Goal: Information Seeking & Learning: Learn about a topic

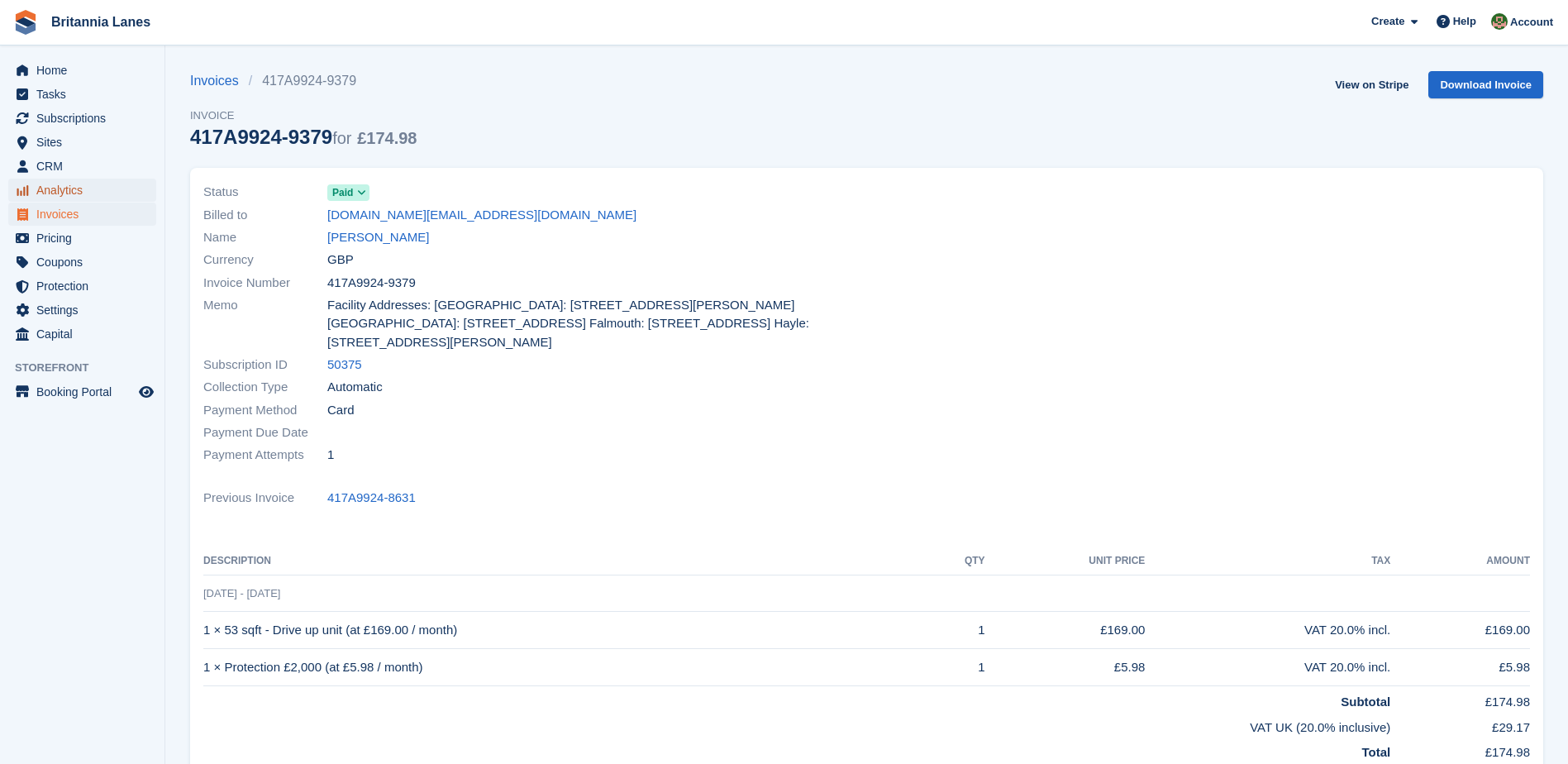
click at [51, 188] on span "Analytics" at bounding box center [85, 190] width 99 height 23
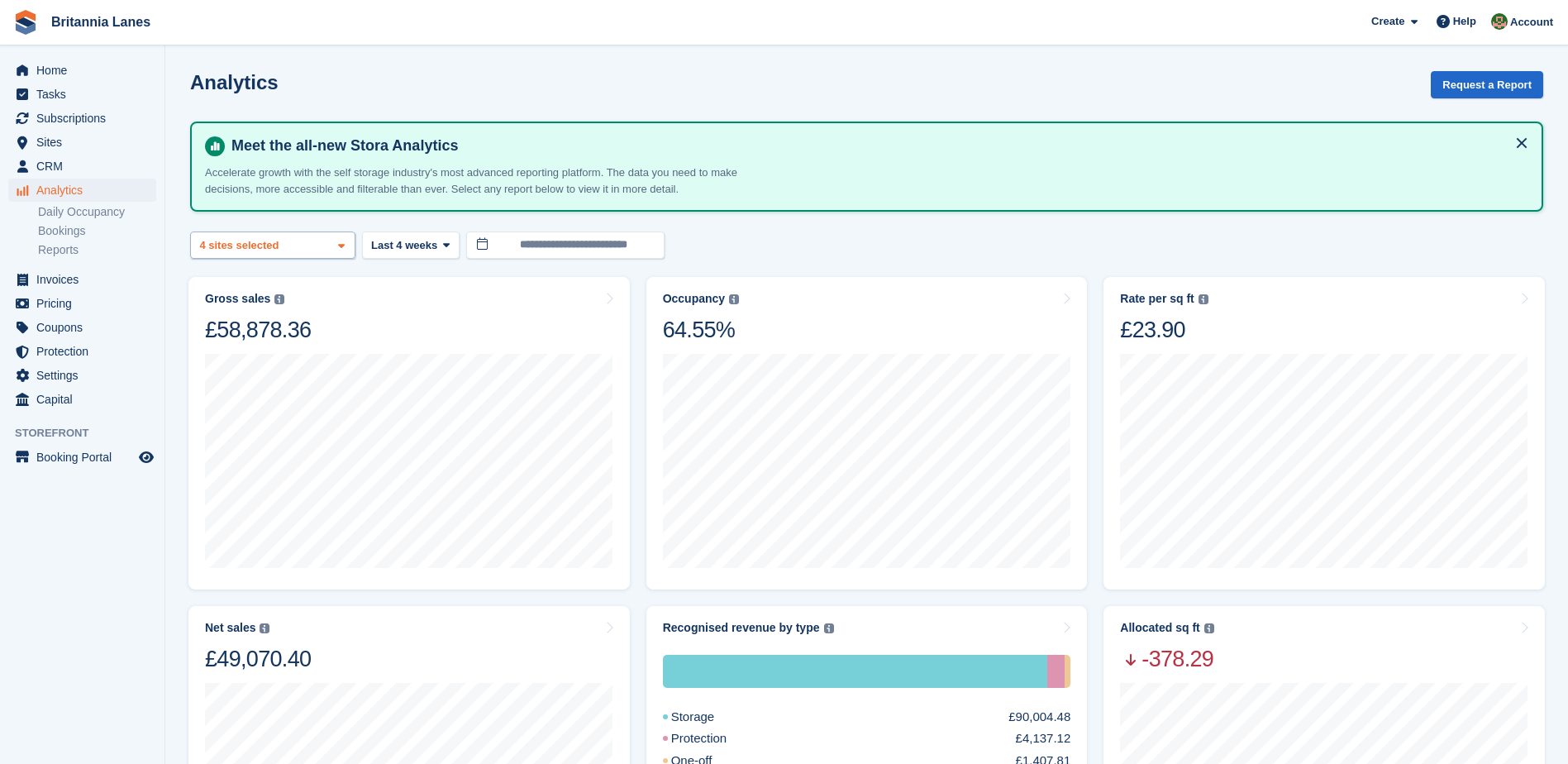
click at [316, 251] on div "Truro 2 sites selected 3 sites selected 4 sites selected" at bounding box center [272, 245] width 165 height 27
click at [306, 289] on button "Clear" at bounding box center [311, 289] width 51 height 27
click at [246, 355] on div "Falmouth" at bounding box center [272, 350] width 151 height 27
select select "***"
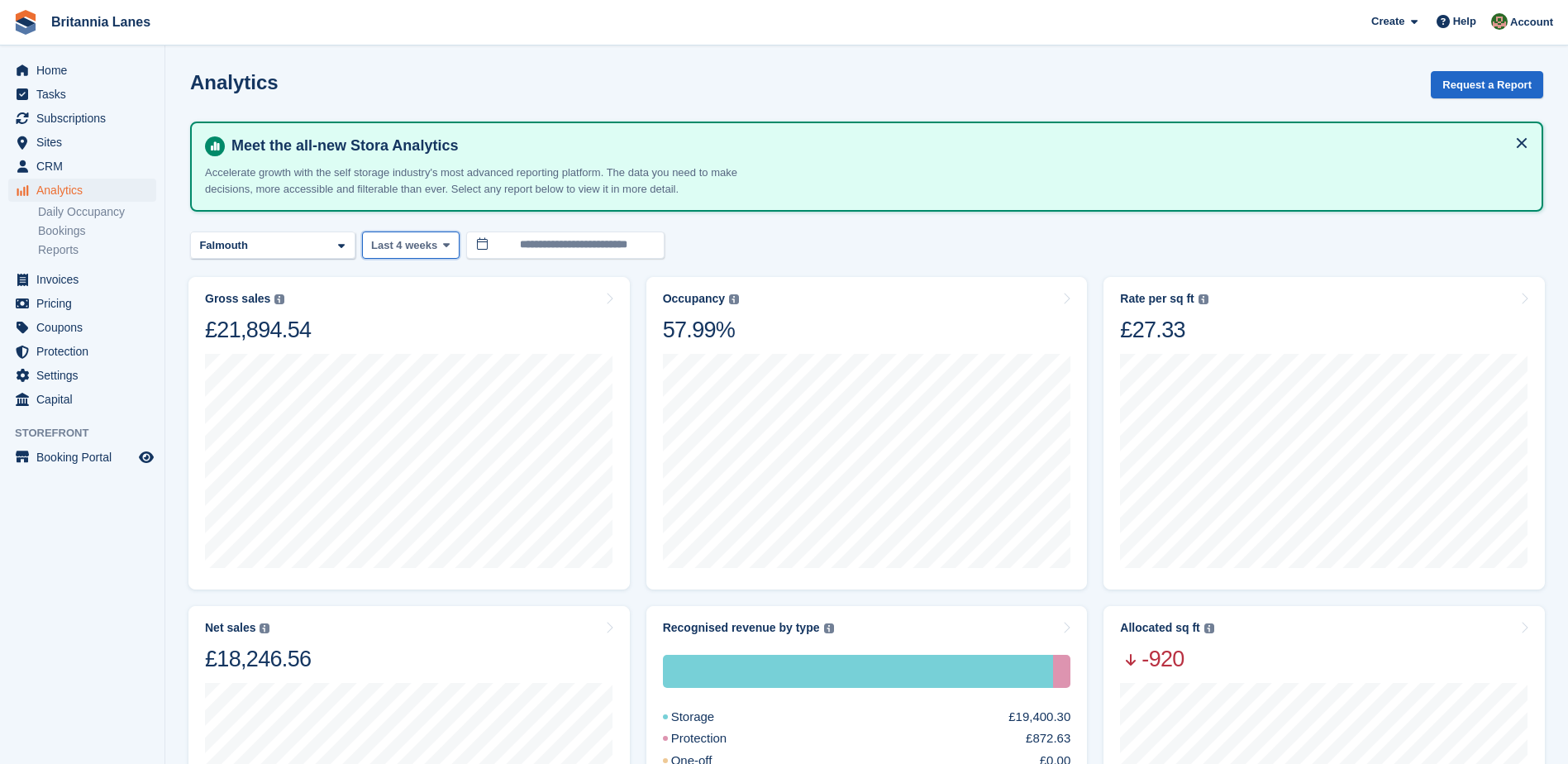
click at [443, 248] on icon at bounding box center [447, 245] width 7 height 11
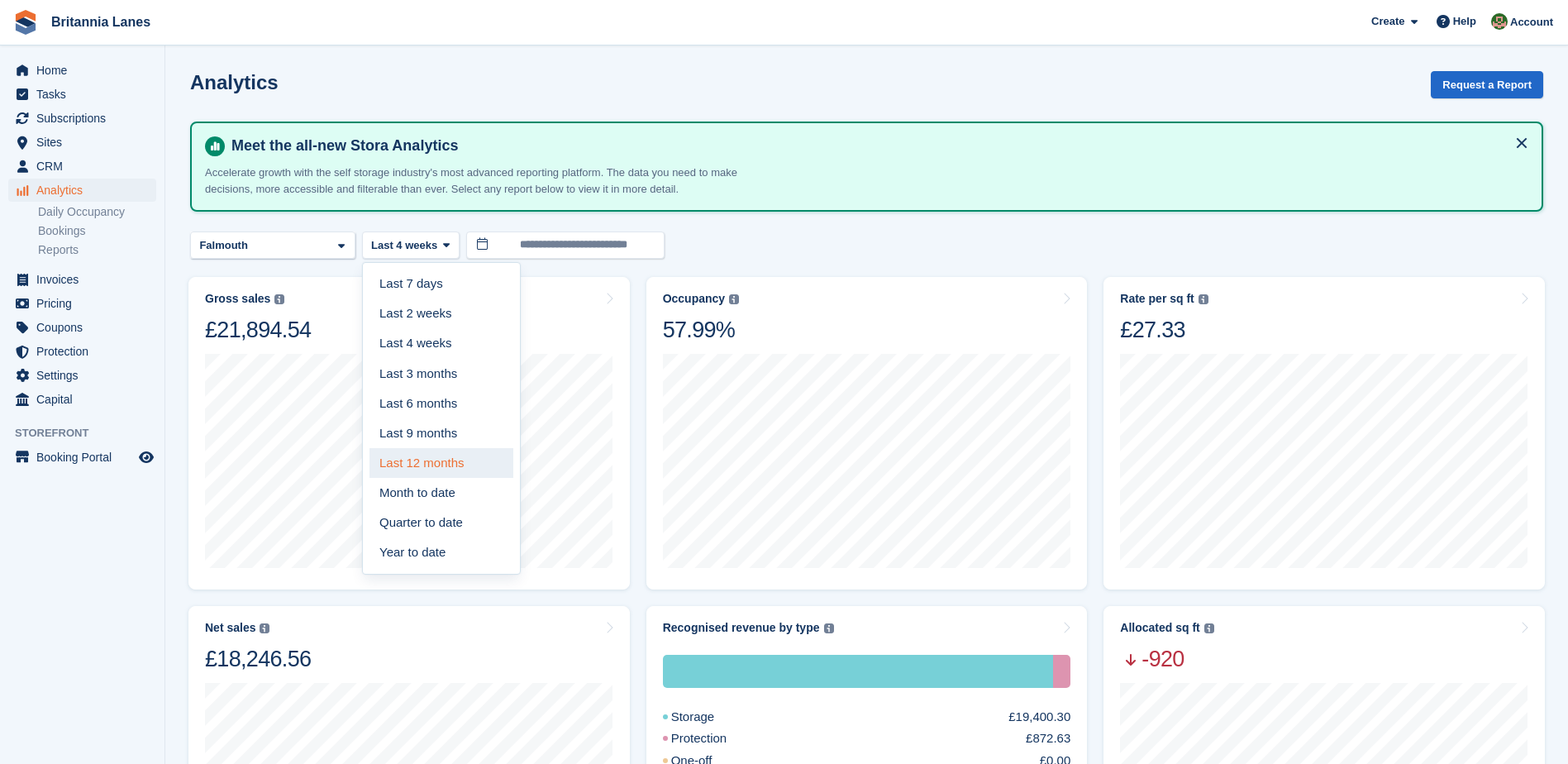
click at [448, 459] on link "Last 12 months" at bounding box center [442, 462] width 144 height 30
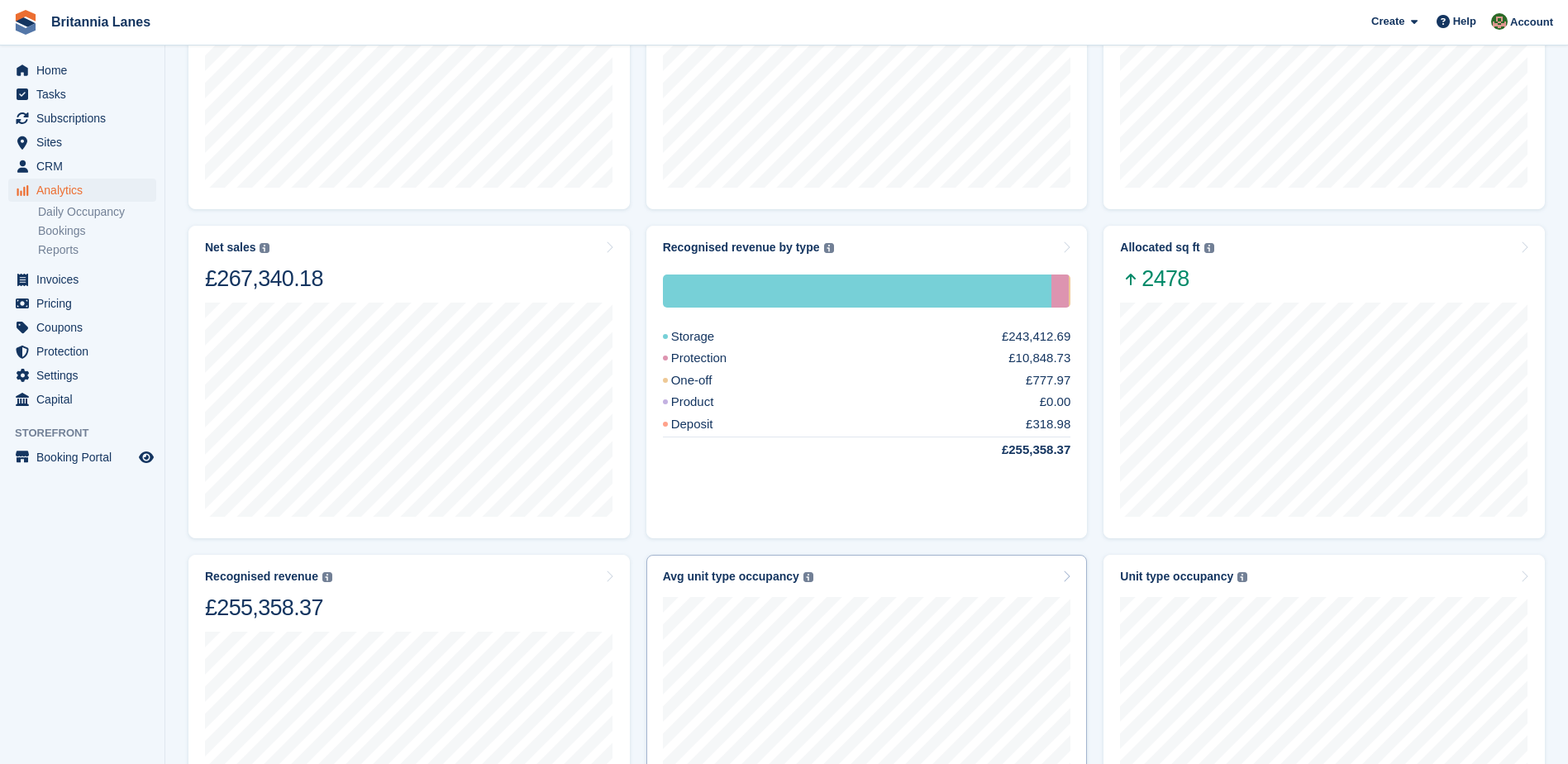
scroll to position [413, 0]
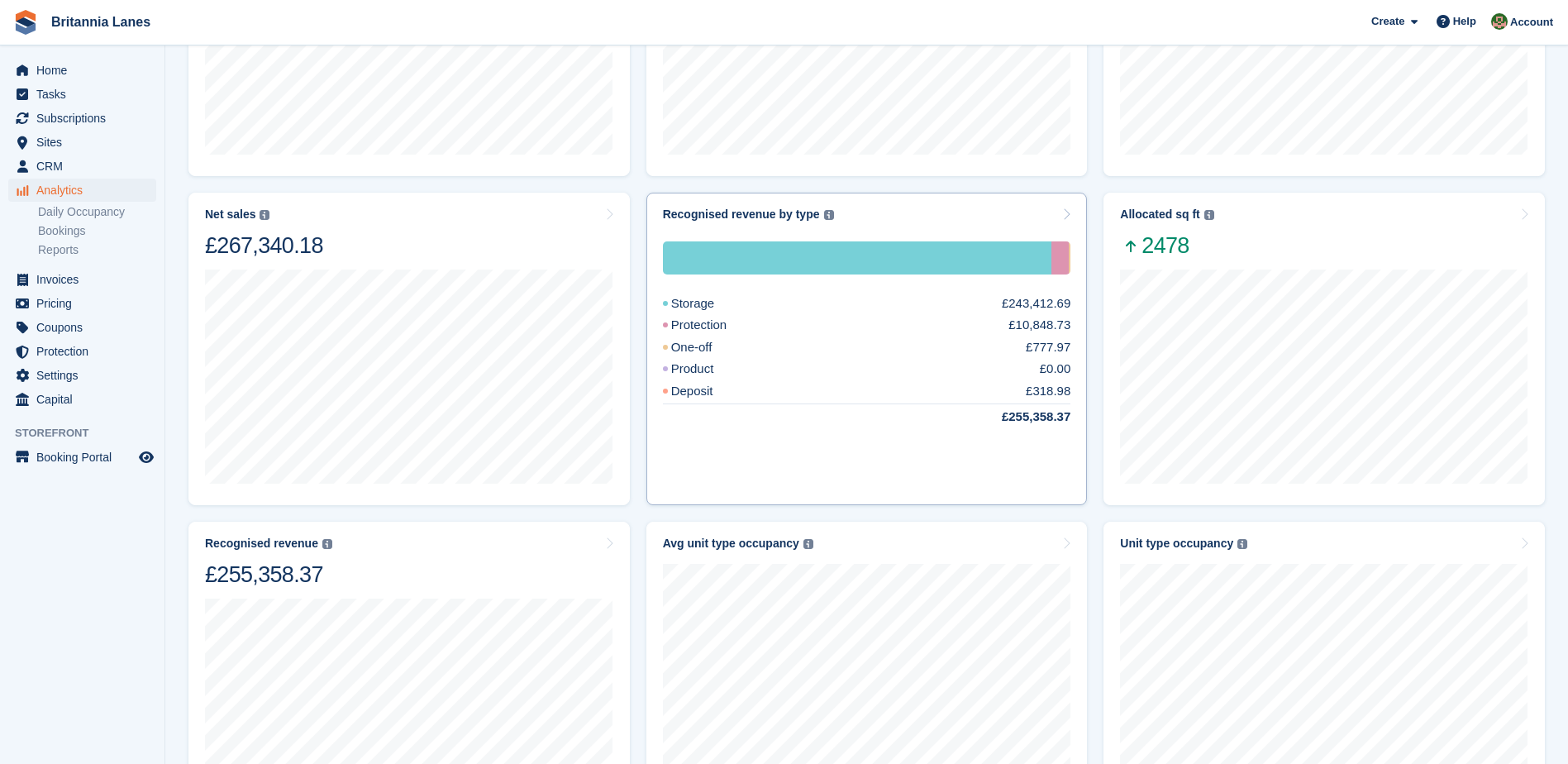
click at [758, 303] on div "Storage £243,412.69" at bounding box center [867, 304] width 409 height 19
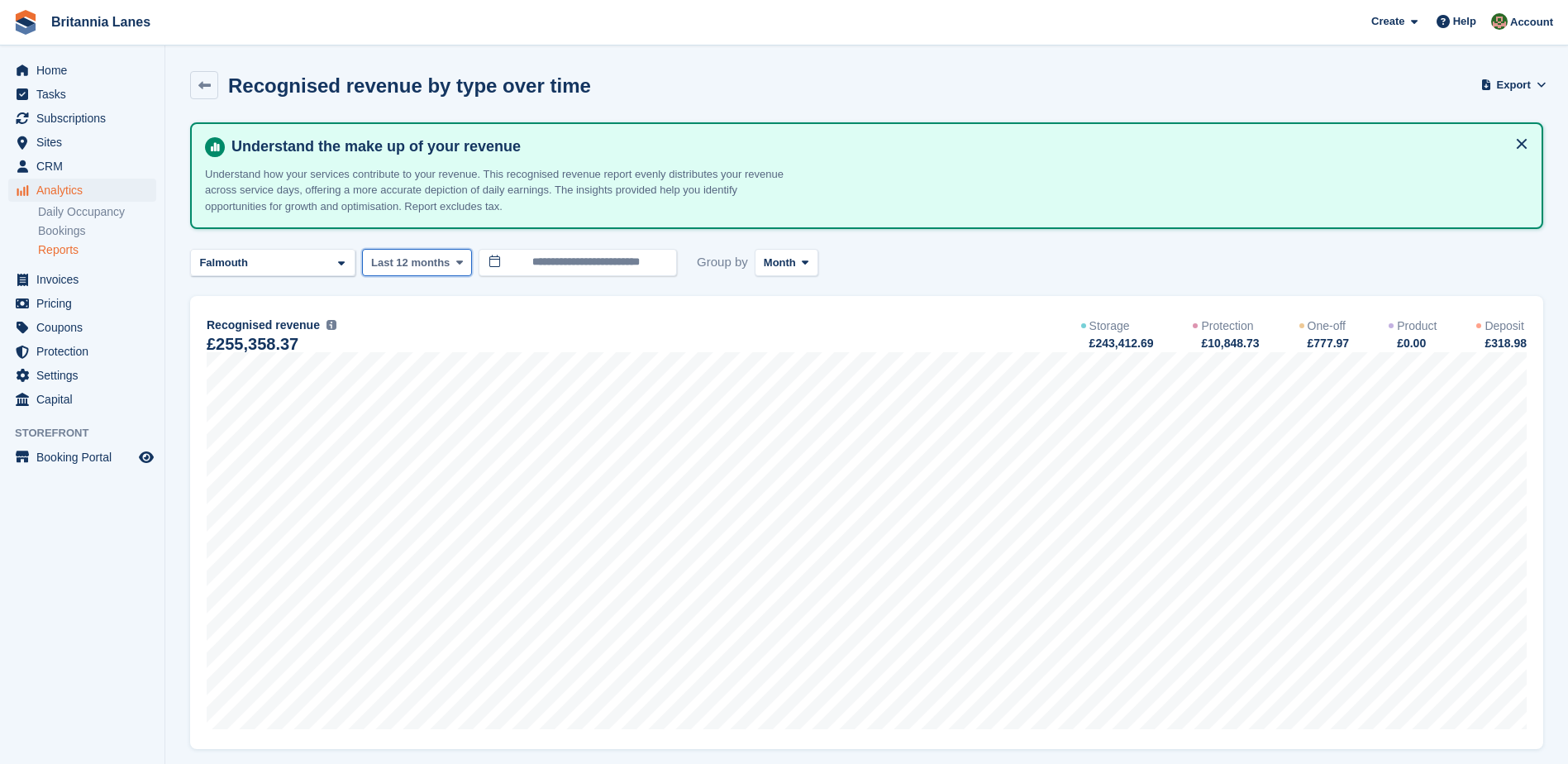
click at [422, 266] on span "Last 12 months" at bounding box center [410, 263] width 79 height 17
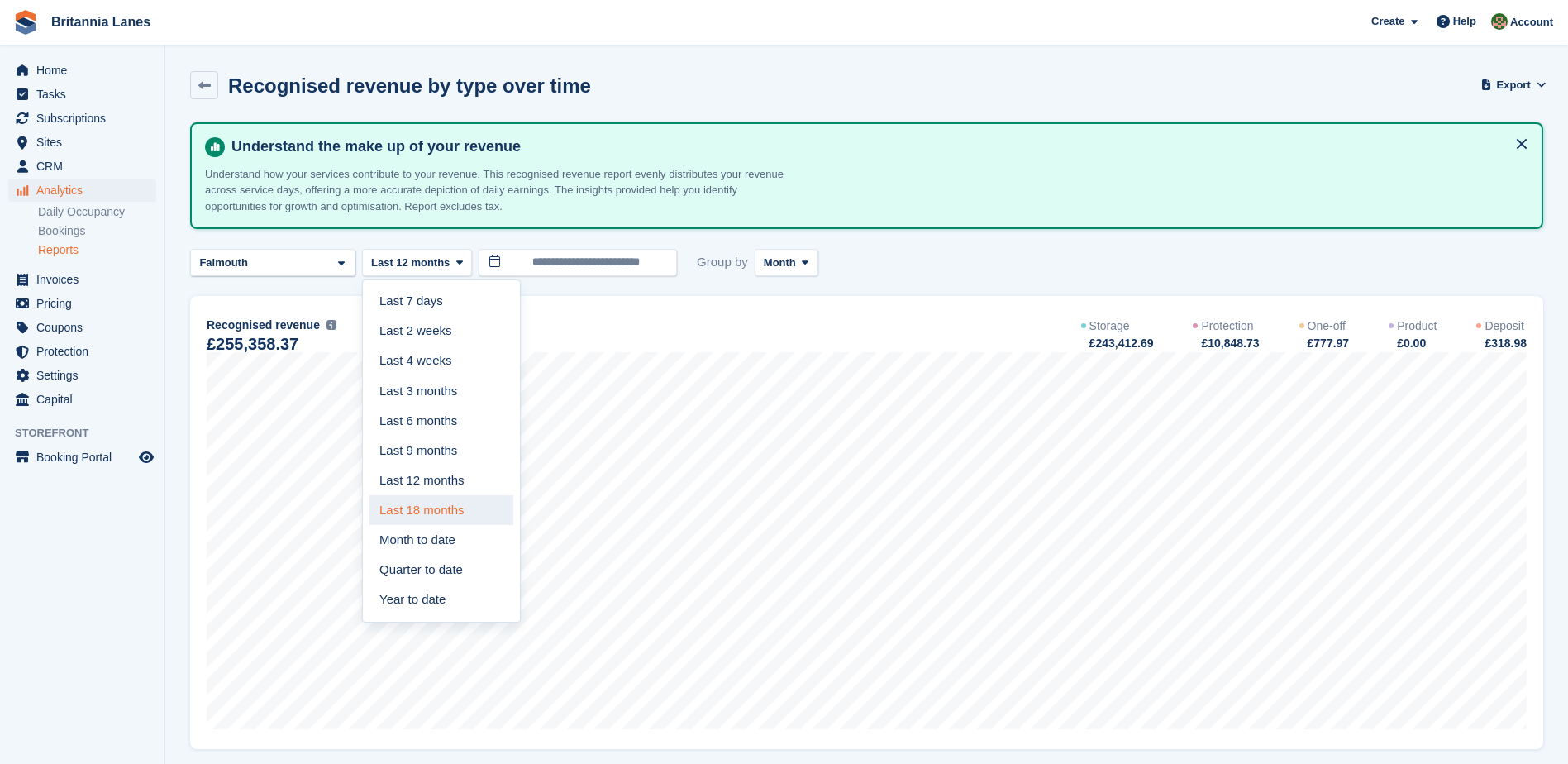
click at [448, 502] on link "Last 18 months" at bounding box center [442, 509] width 144 height 30
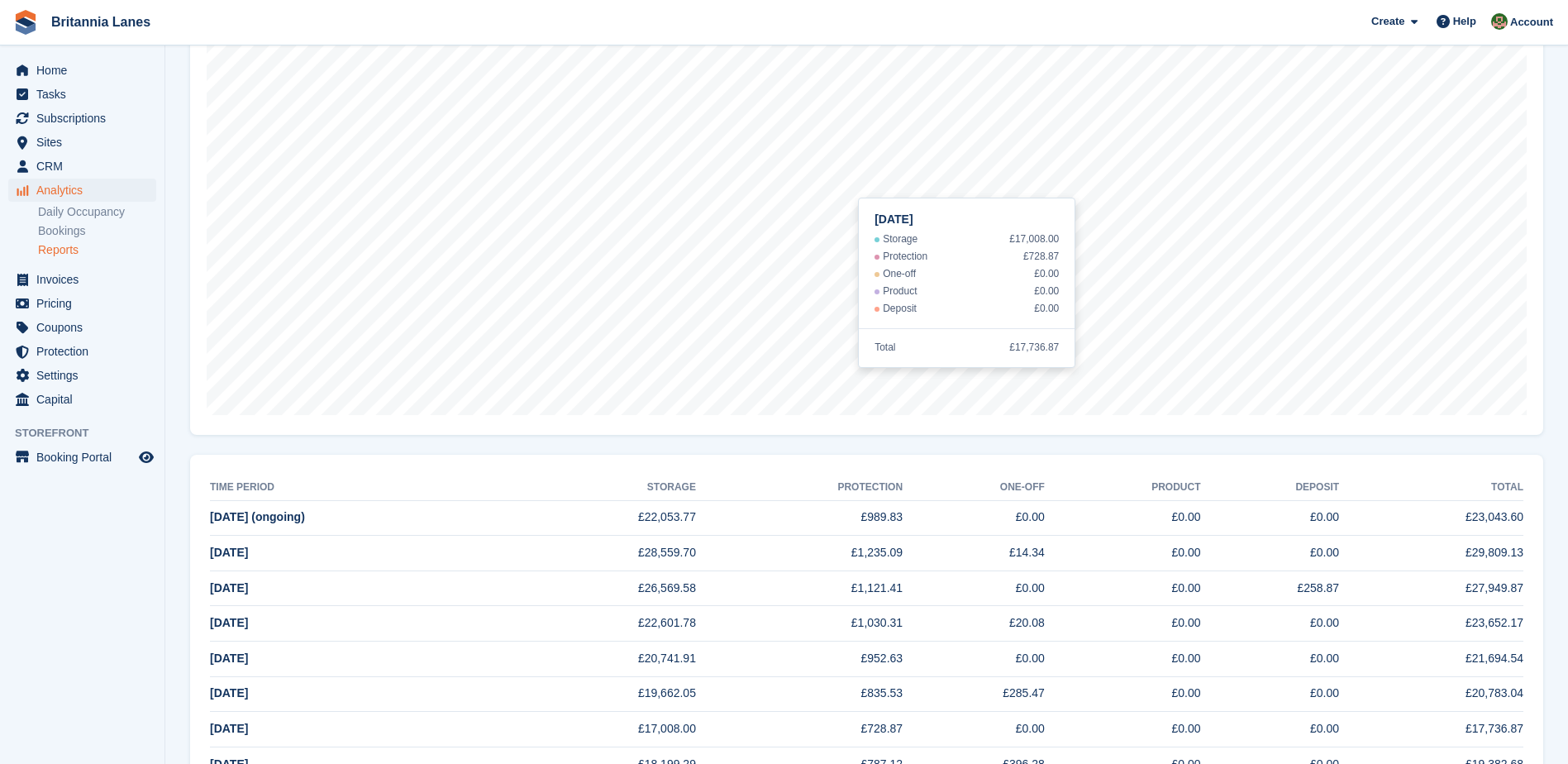
scroll to position [331, 0]
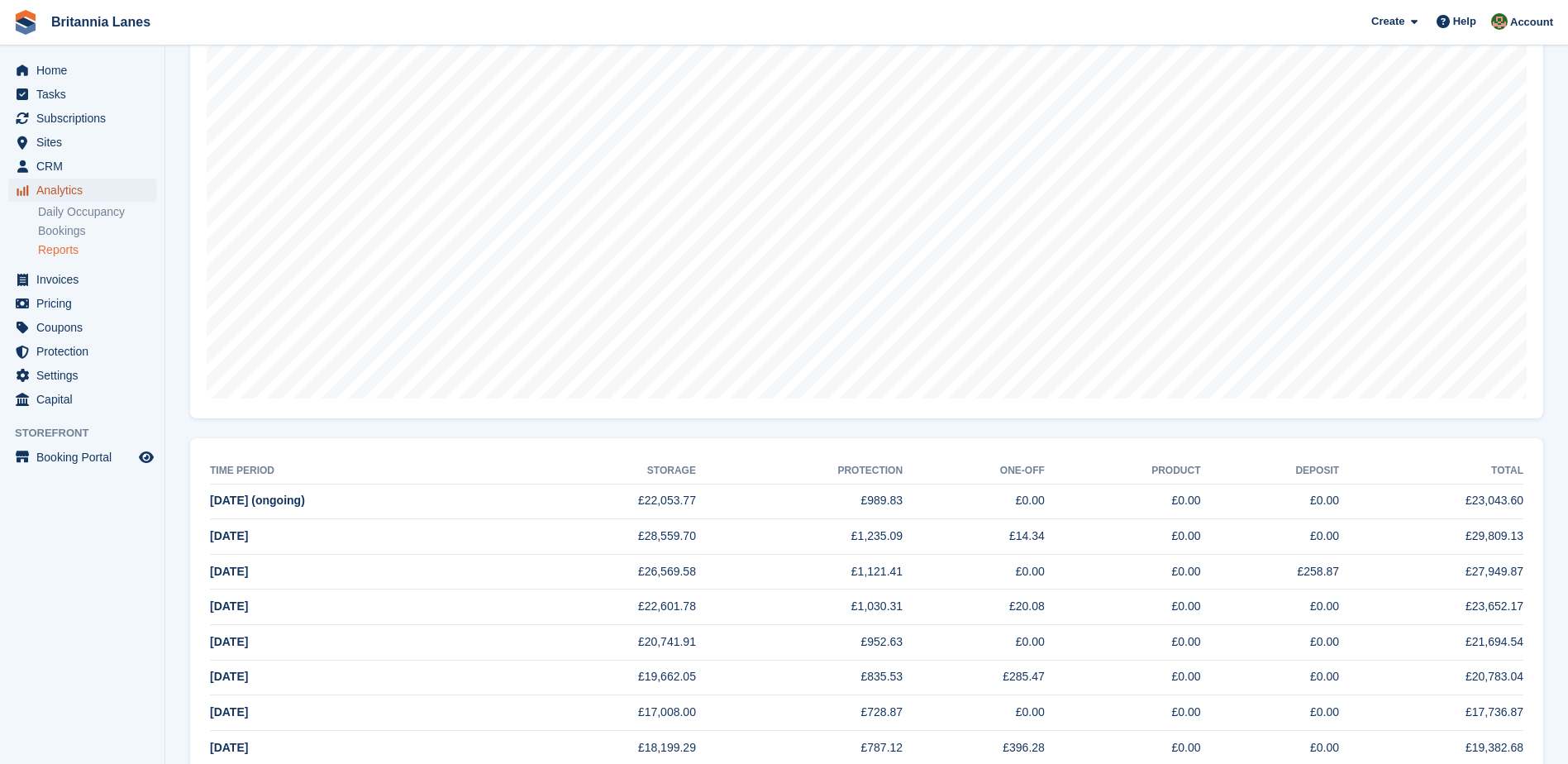
click at [65, 194] on span "Analytics" at bounding box center [85, 190] width 99 height 23
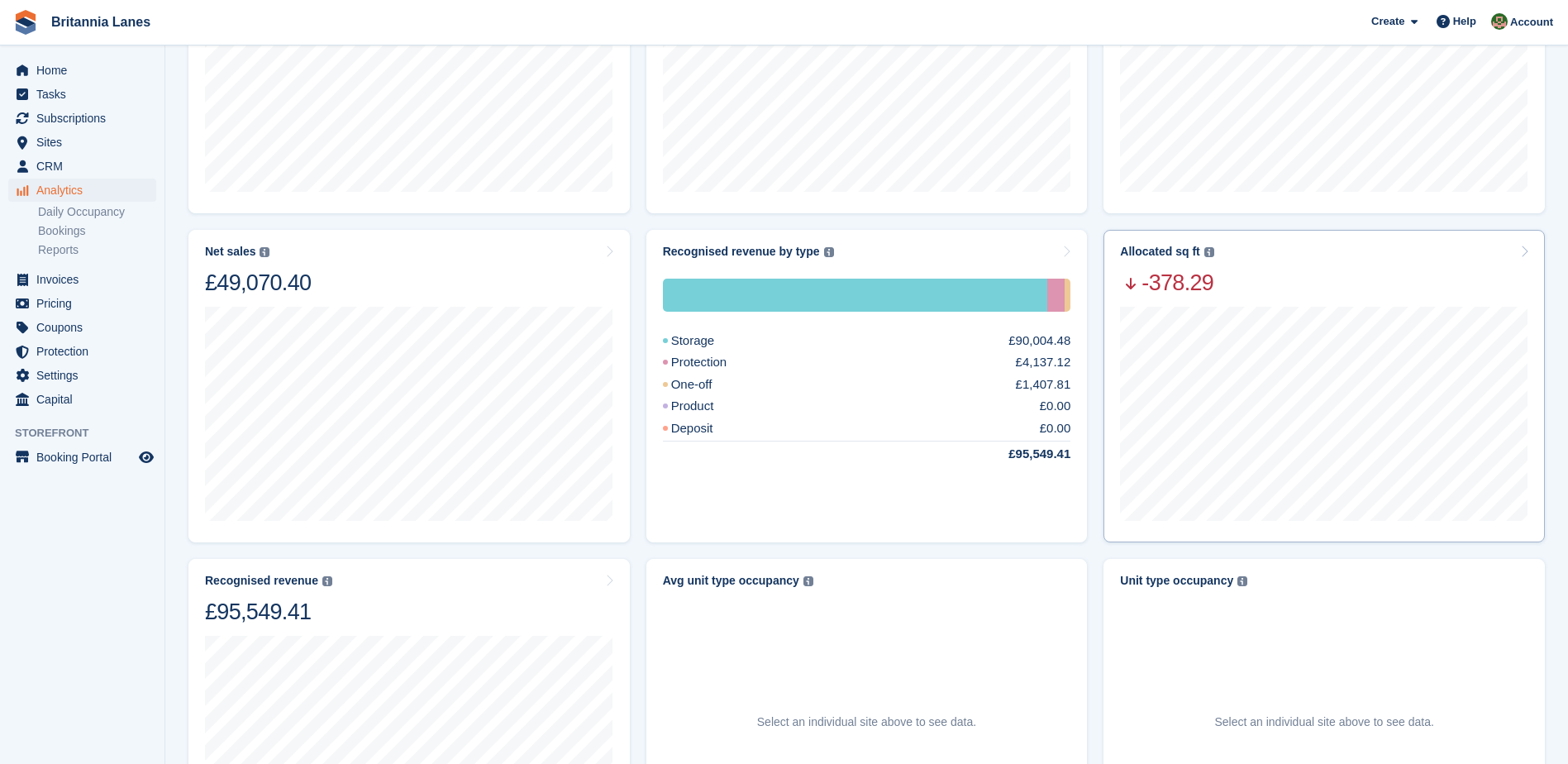
scroll to position [413, 0]
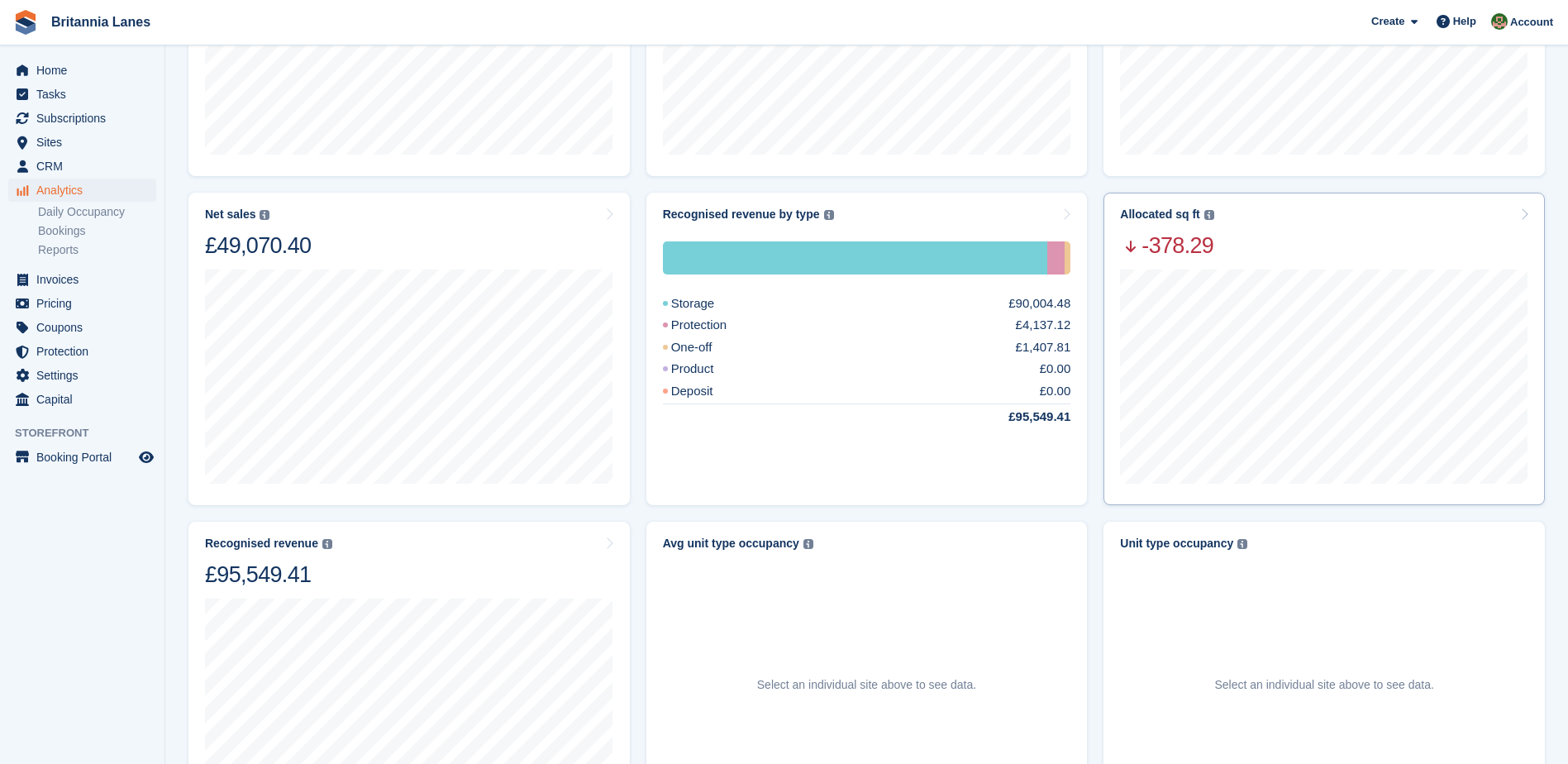
click at [1232, 222] on div "Allocated sq ft The total change in allocated area from the beginning to the en…" at bounding box center [1324, 234] width 409 height 52
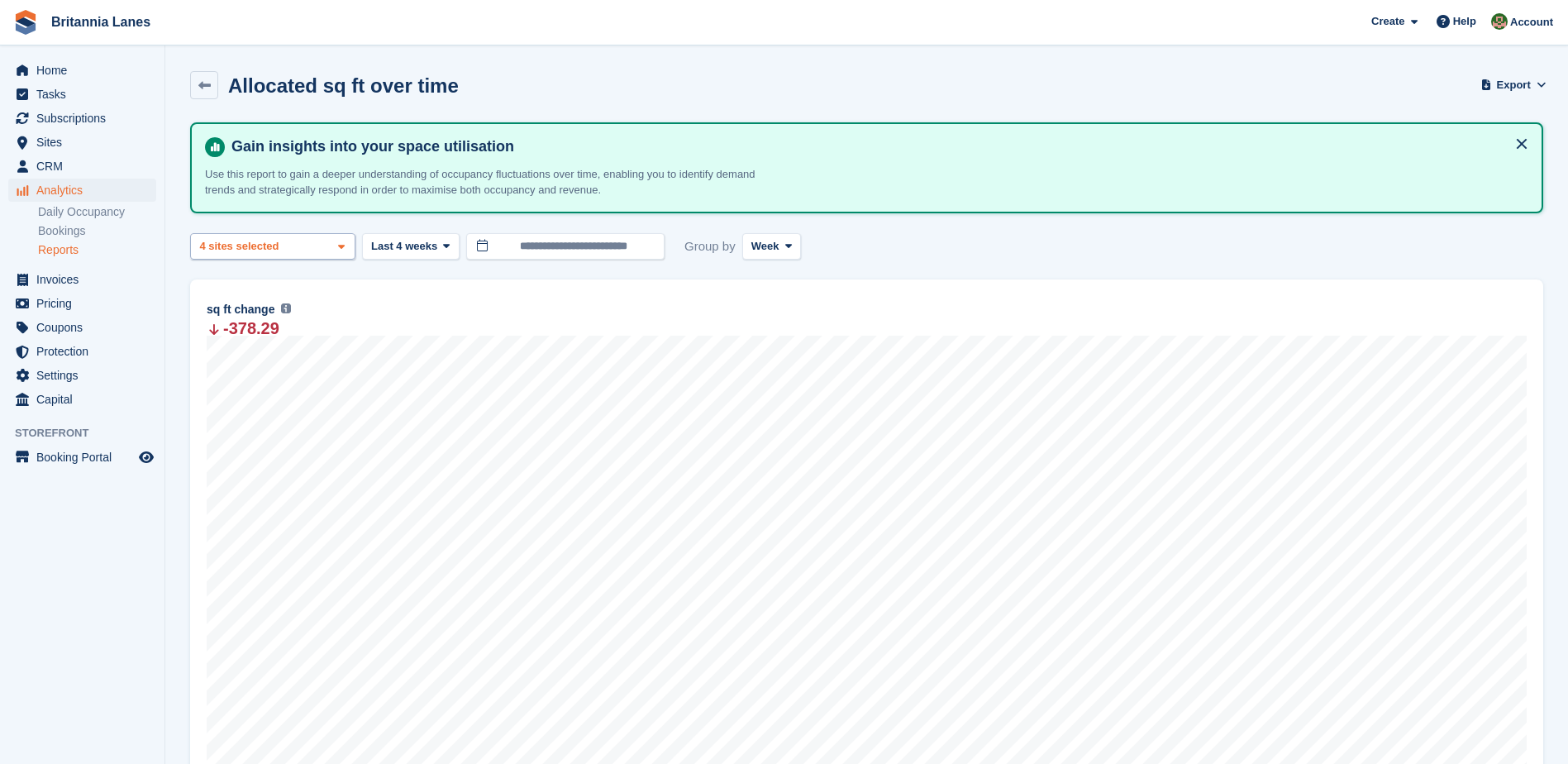
click at [294, 243] on div "Truro 2 sites selected 3 sites selected 4 sites selected" at bounding box center [272, 246] width 165 height 27
click at [307, 294] on button "Clear" at bounding box center [311, 290] width 51 height 27
click at [261, 349] on div "Falmouth" at bounding box center [272, 351] width 151 height 27
select select "***"
click at [450, 277] on div "**********" at bounding box center [867, 567] width 1353 height 889
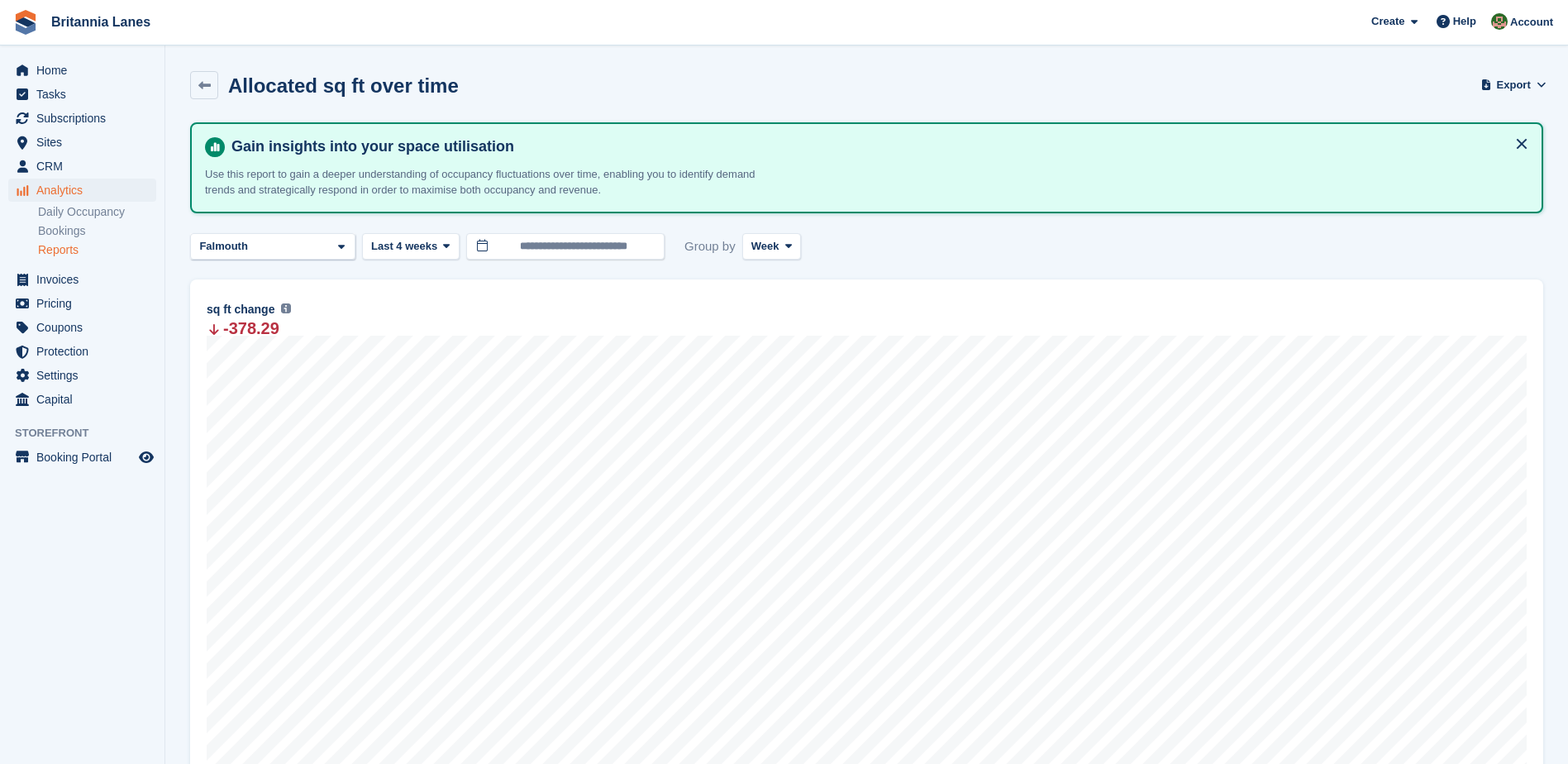
click at [448, 123] on div at bounding box center [867, 123] width 1353 height 0
click at [421, 241] on span "Last 4 weeks" at bounding box center [404, 246] width 66 height 17
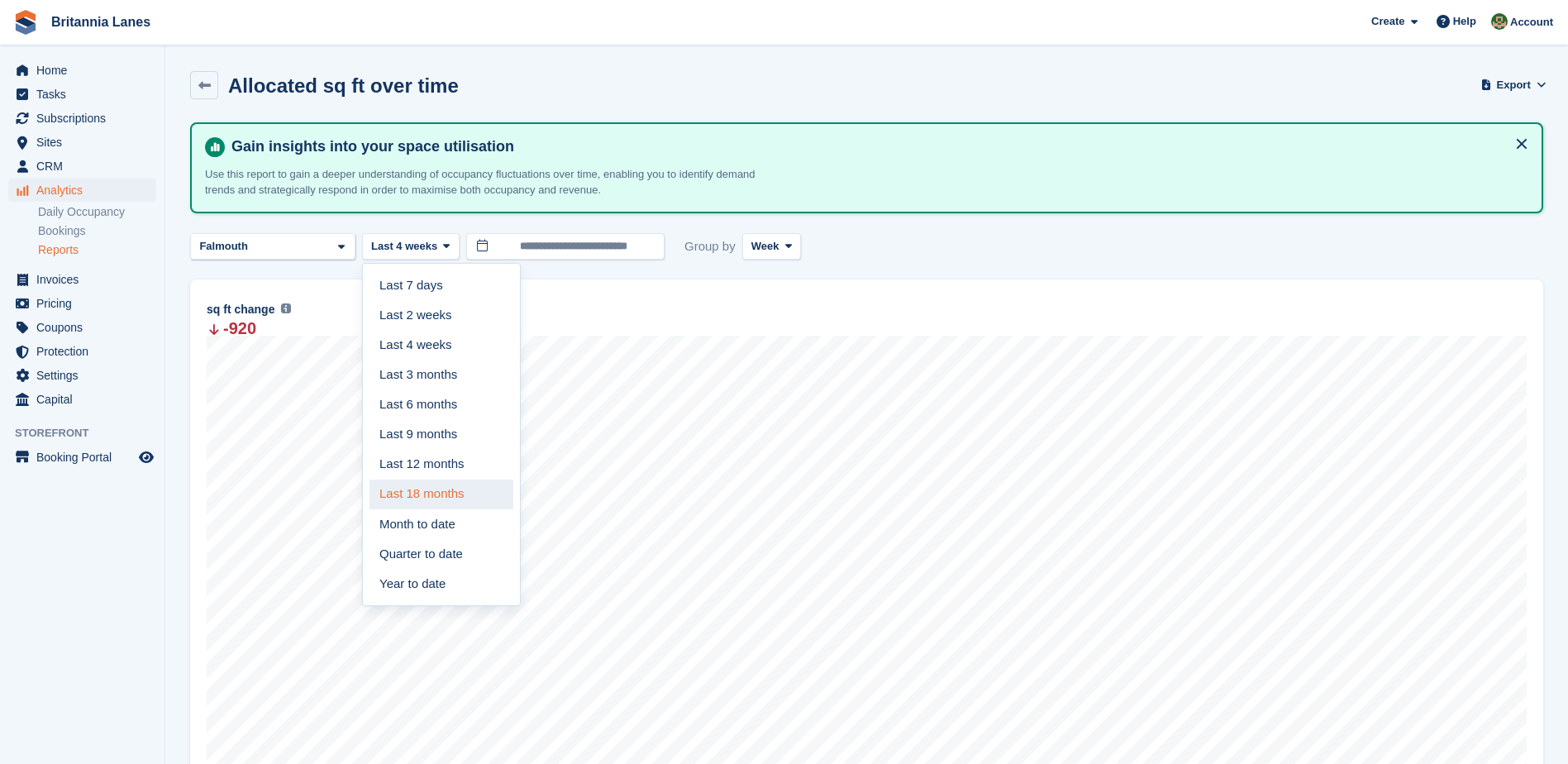
click at [443, 490] on link "Last 18 months" at bounding box center [442, 494] width 144 height 30
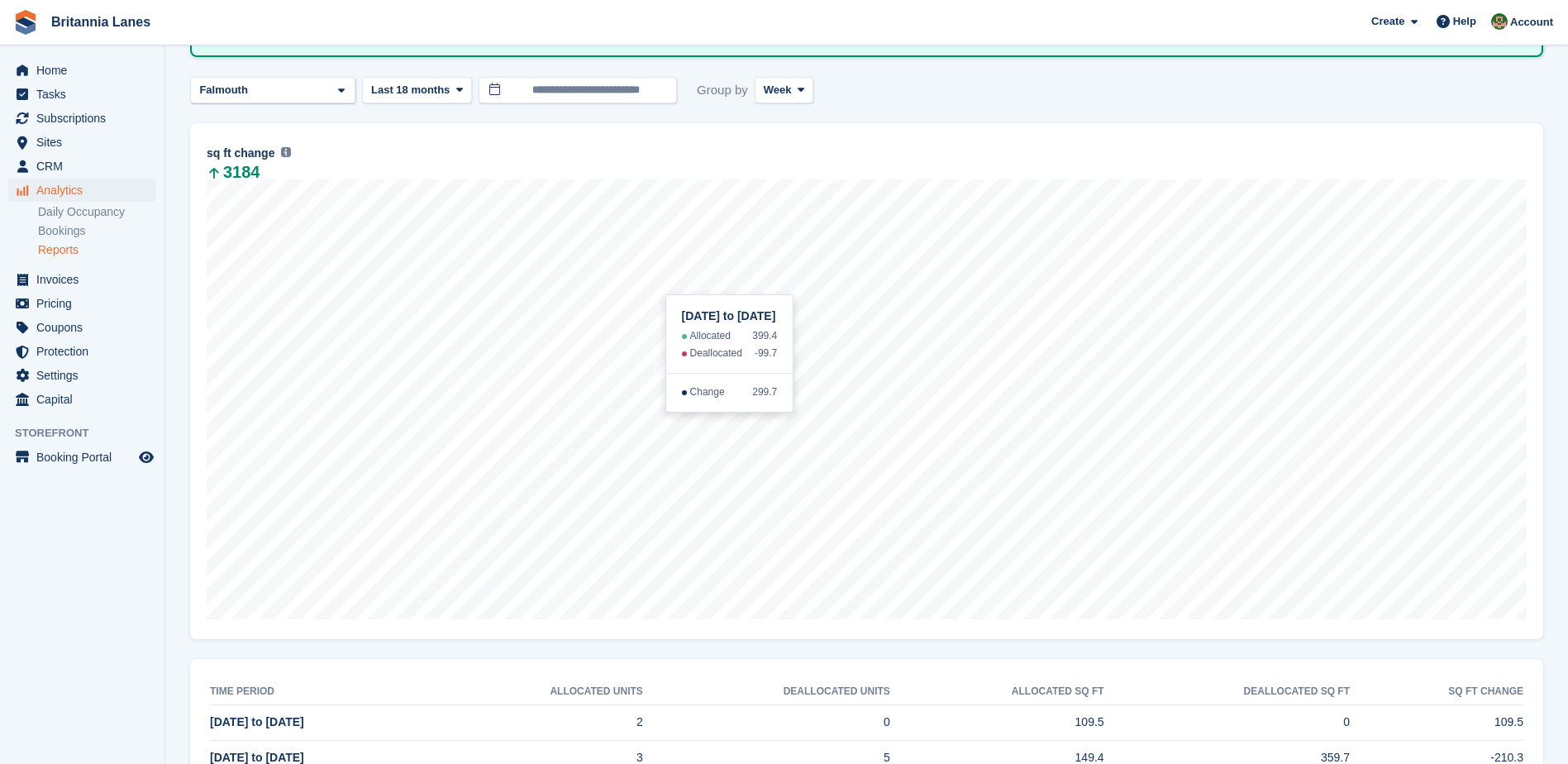
scroll to position [165, 0]
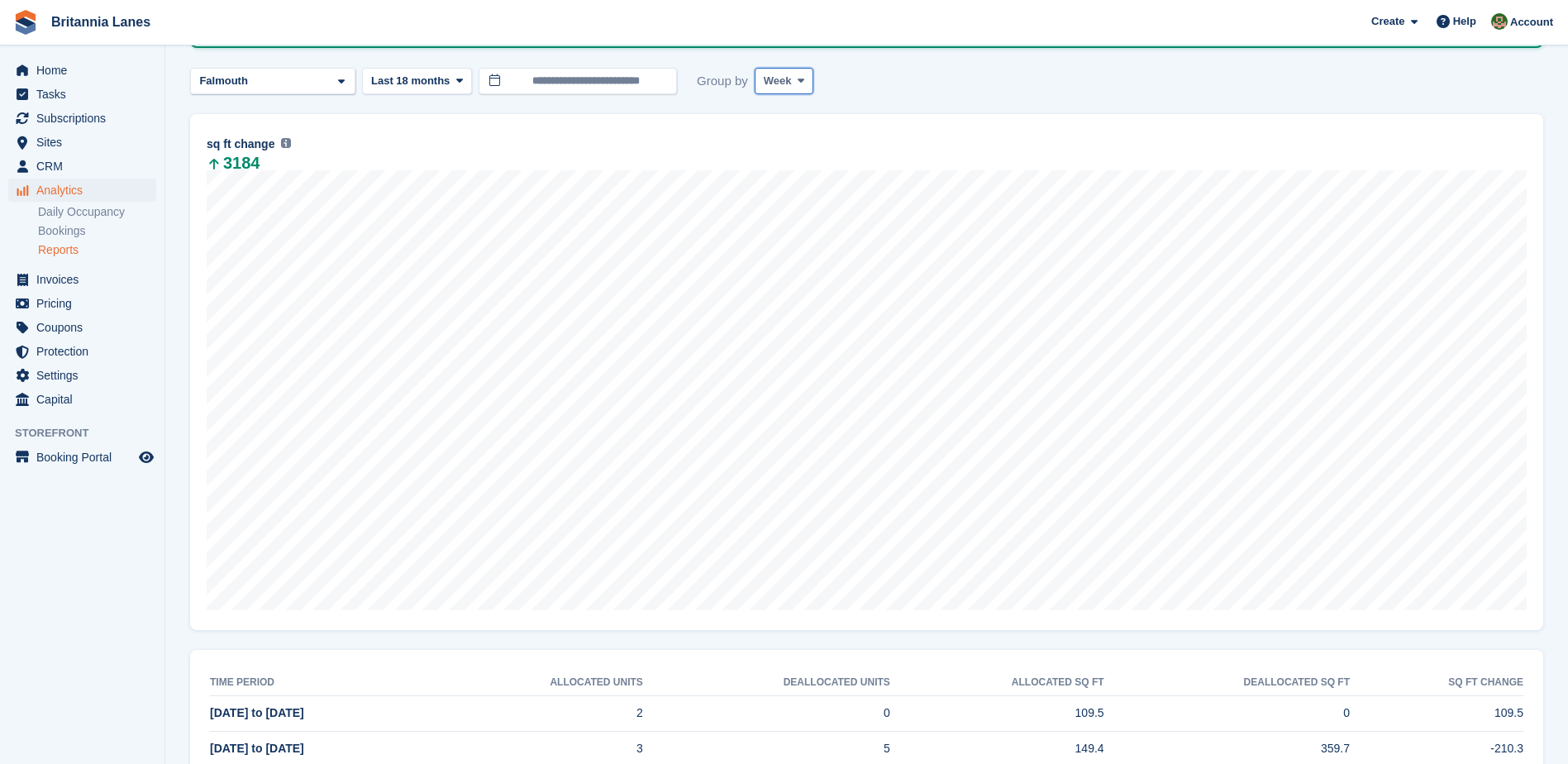
click at [806, 84] on button "Week" at bounding box center [784, 81] width 58 height 27
click at [806, 179] on link "Month" at bounding box center [834, 179] width 144 height 30
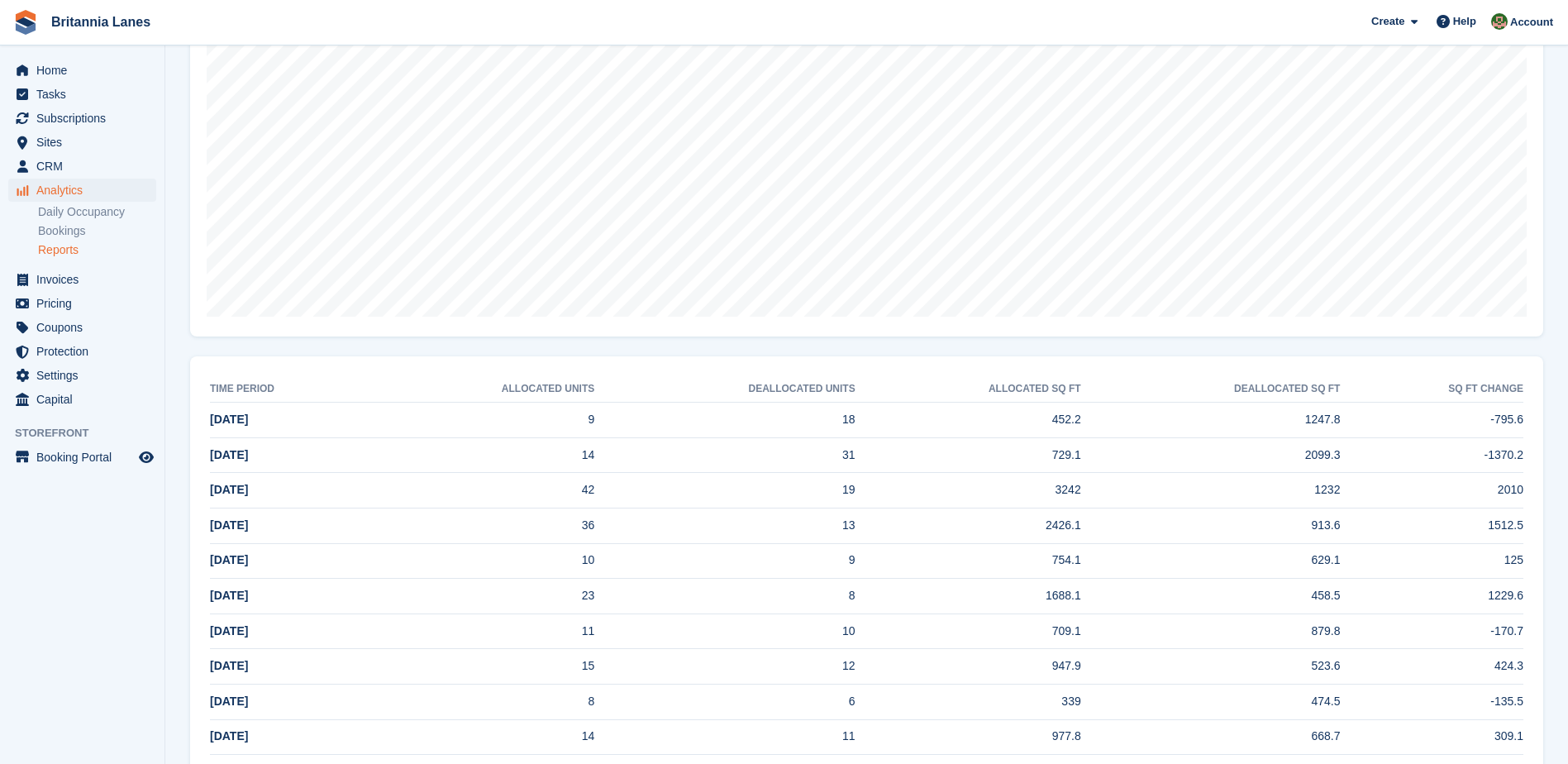
scroll to position [413, 0]
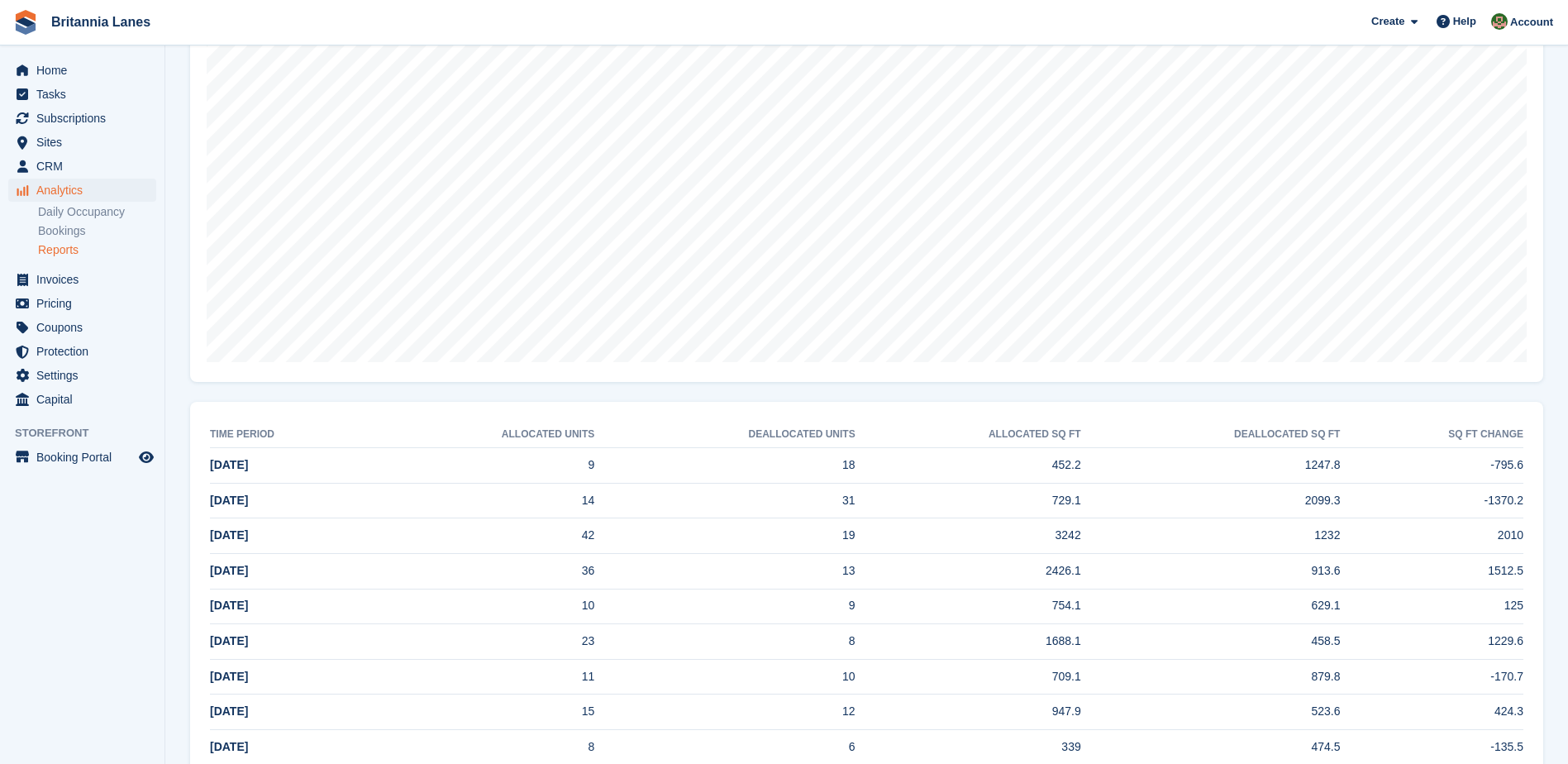
click at [66, 203] on li "Daily Occupancy" at bounding box center [101, 212] width 126 height 18
click at [66, 192] on span "Analytics" at bounding box center [85, 190] width 99 height 23
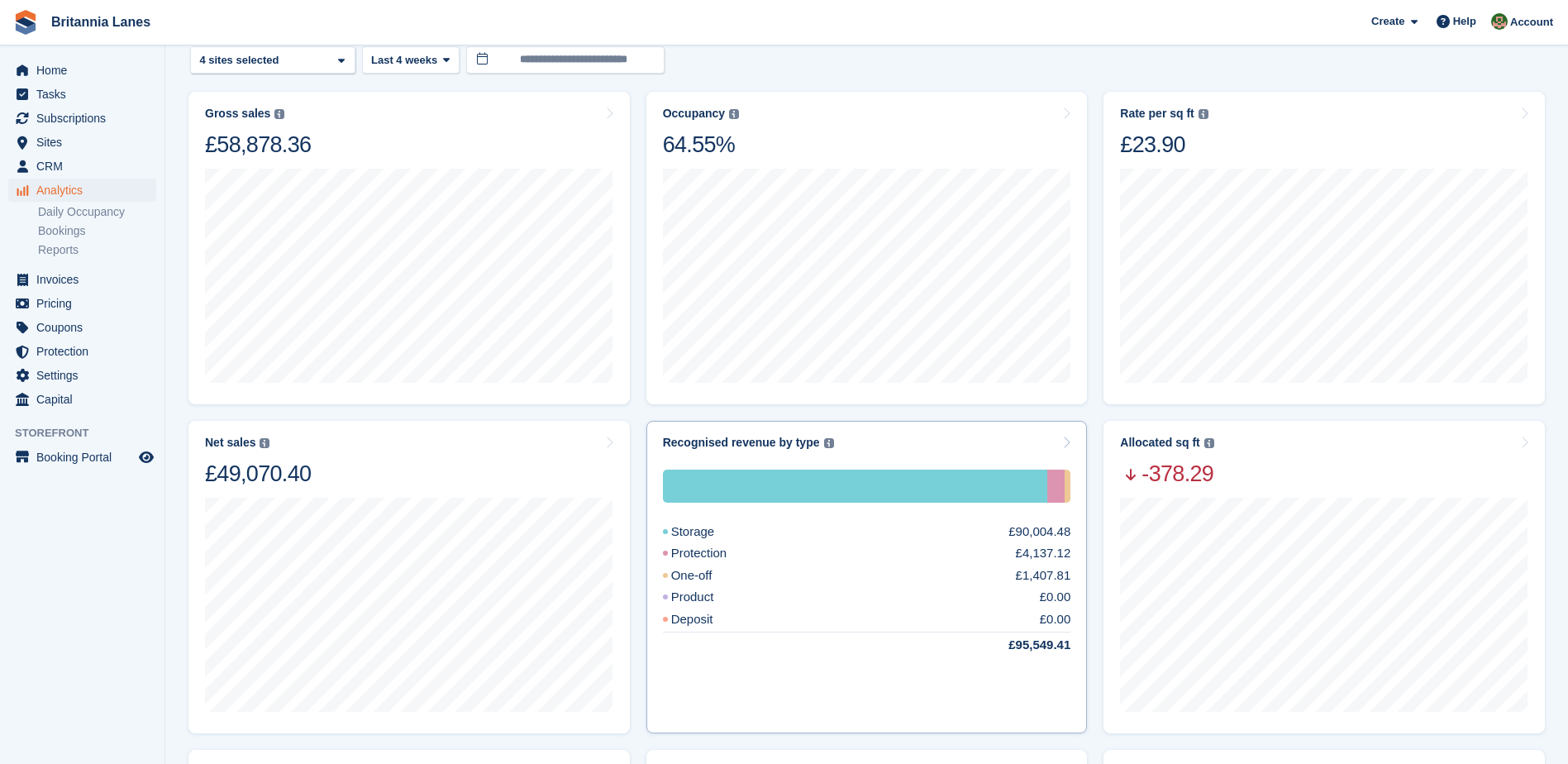
scroll to position [165, 0]
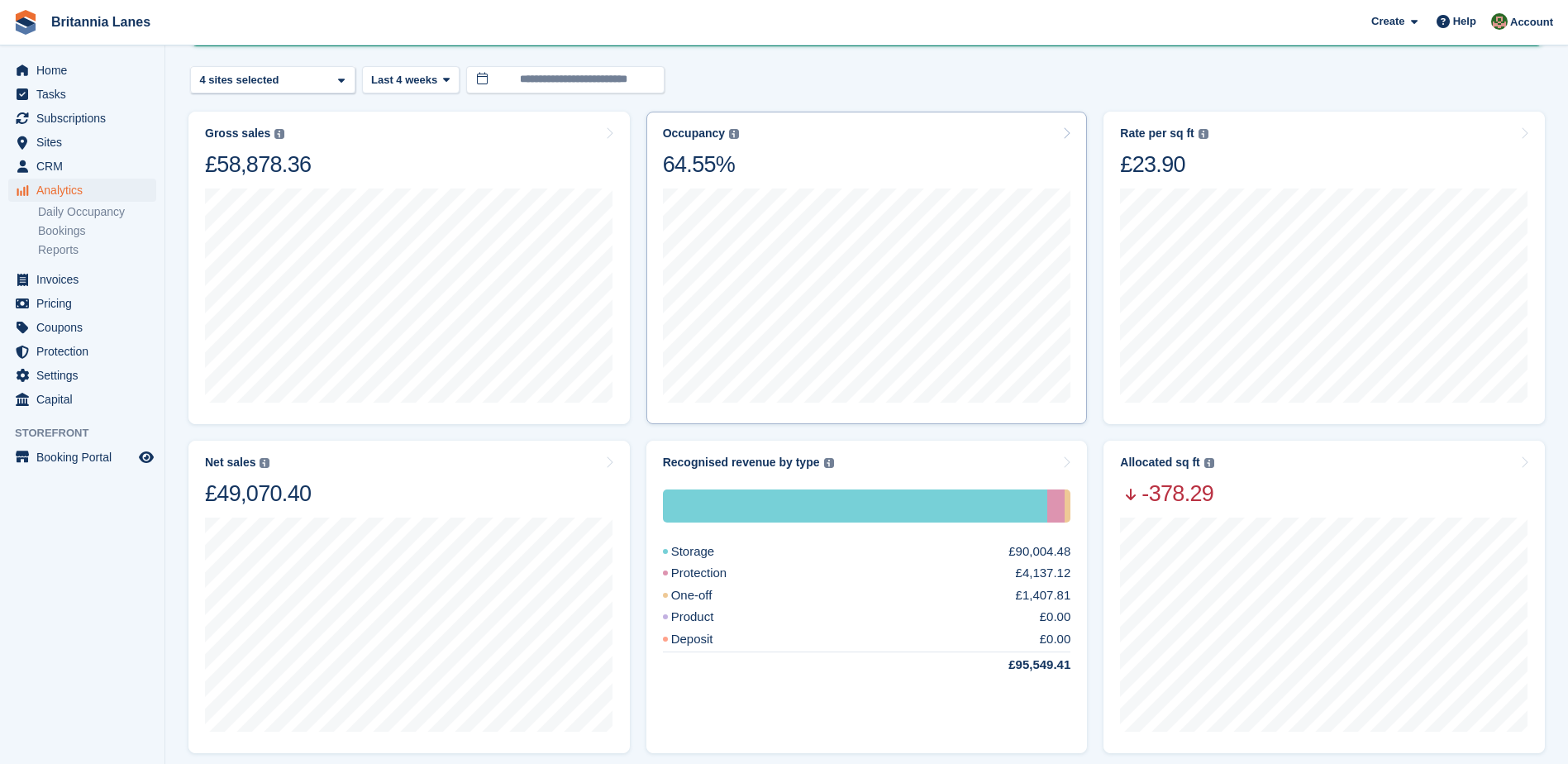
click at [903, 179] on div "11 Aug to 17 Aug Occupancy 64.02% sq ft in use 58859.06" at bounding box center [867, 294] width 409 height 231
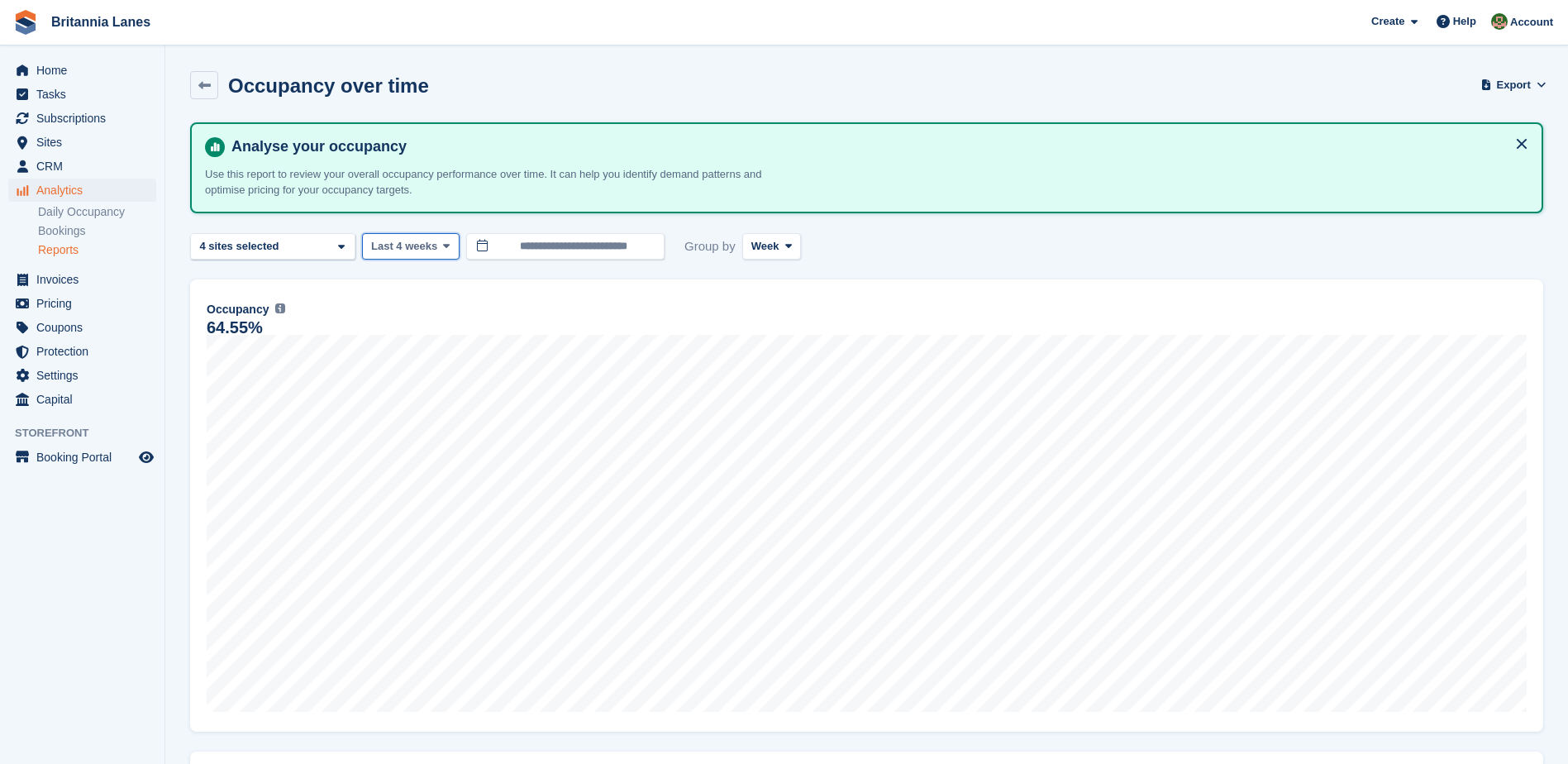
click at [373, 246] on span "Last 4 weeks" at bounding box center [404, 246] width 66 height 17
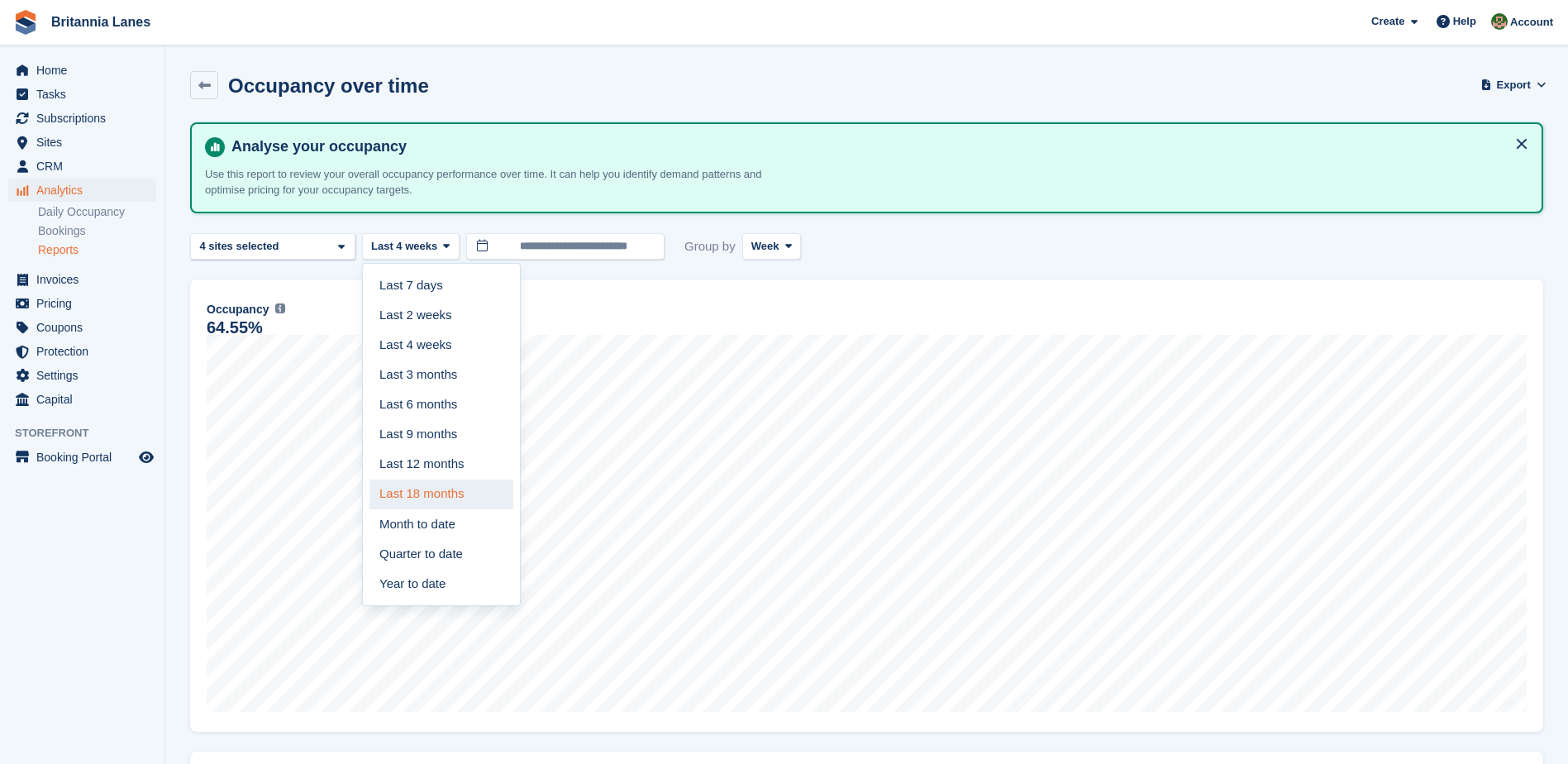
click at [402, 497] on link "Last 18 months" at bounding box center [442, 494] width 144 height 30
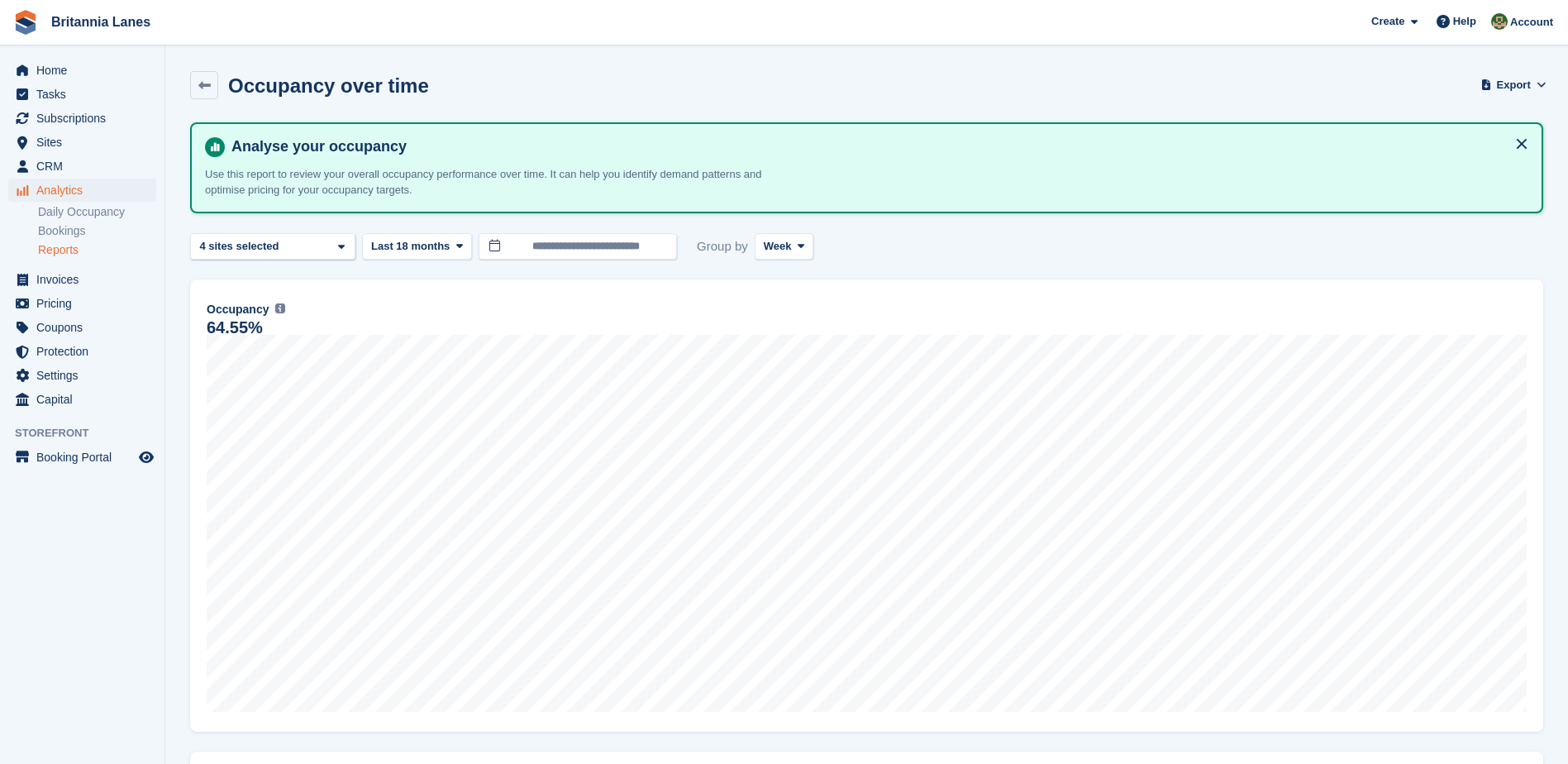
click at [778, 252] on span "Week" at bounding box center [778, 246] width 28 height 17
click at [791, 346] on link "Month" at bounding box center [834, 344] width 144 height 30
click at [345, 254] on div "Truro 2 sites selected 3 sites selected 4 sites selected" at bounding box center [272, 246] width 165 height 27
click at [311, 297] on button "Clear" at bounding box center [311, 290] width 51 height 27
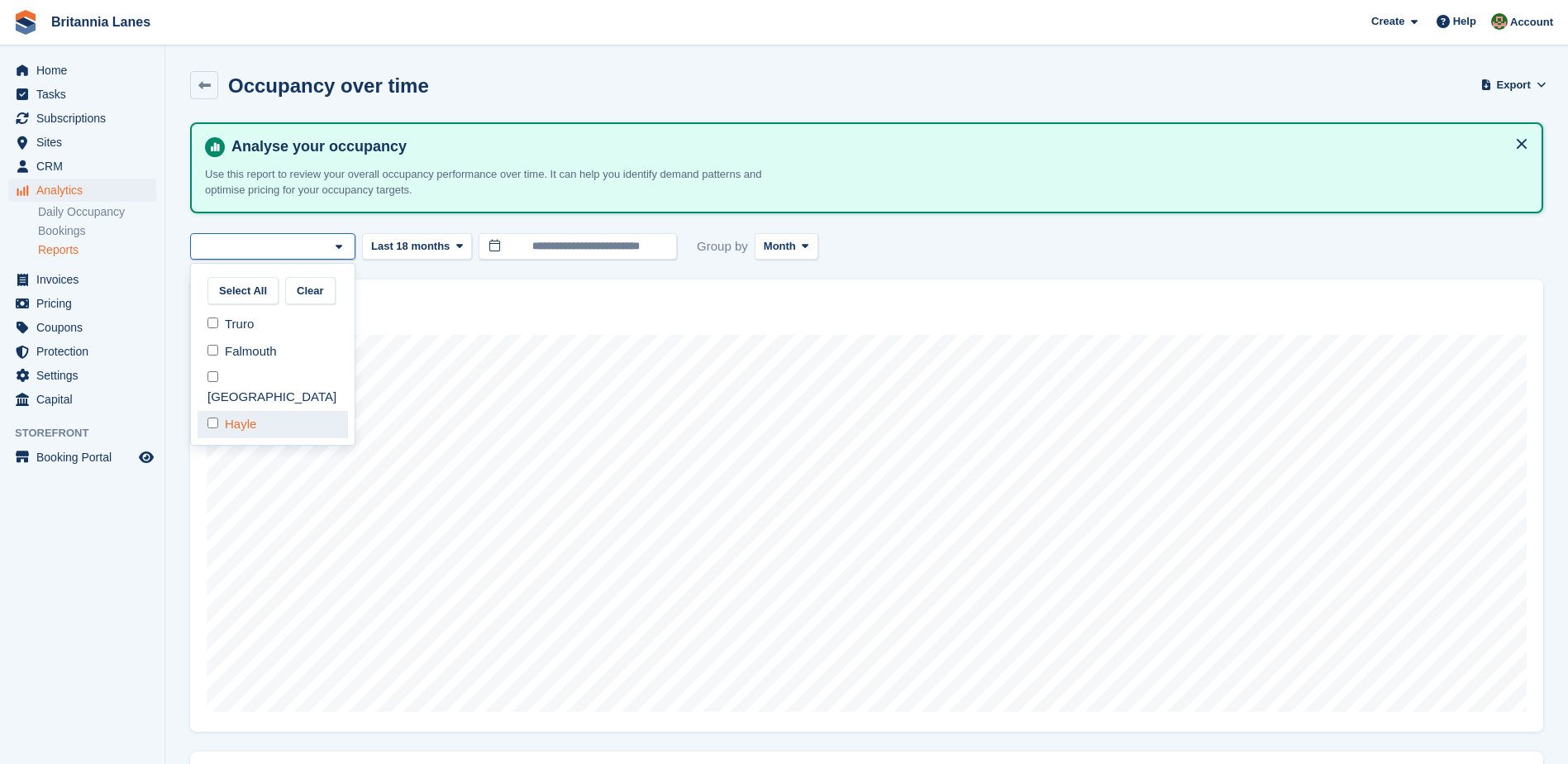
click at [250, 411] on div "Hayle" at bounding box center [272, 425] width 151 height 27
select select "****"
click at [311, 252] on div "Hayle" at bounding box center [272, 246] width 165 height 27
click at [290, 324] on div "Truro" at bounding box center [272, 324] width 151 height 27
click at [287, 316] on div "Truro" at bounding box center [272, 324] width 151 height 27
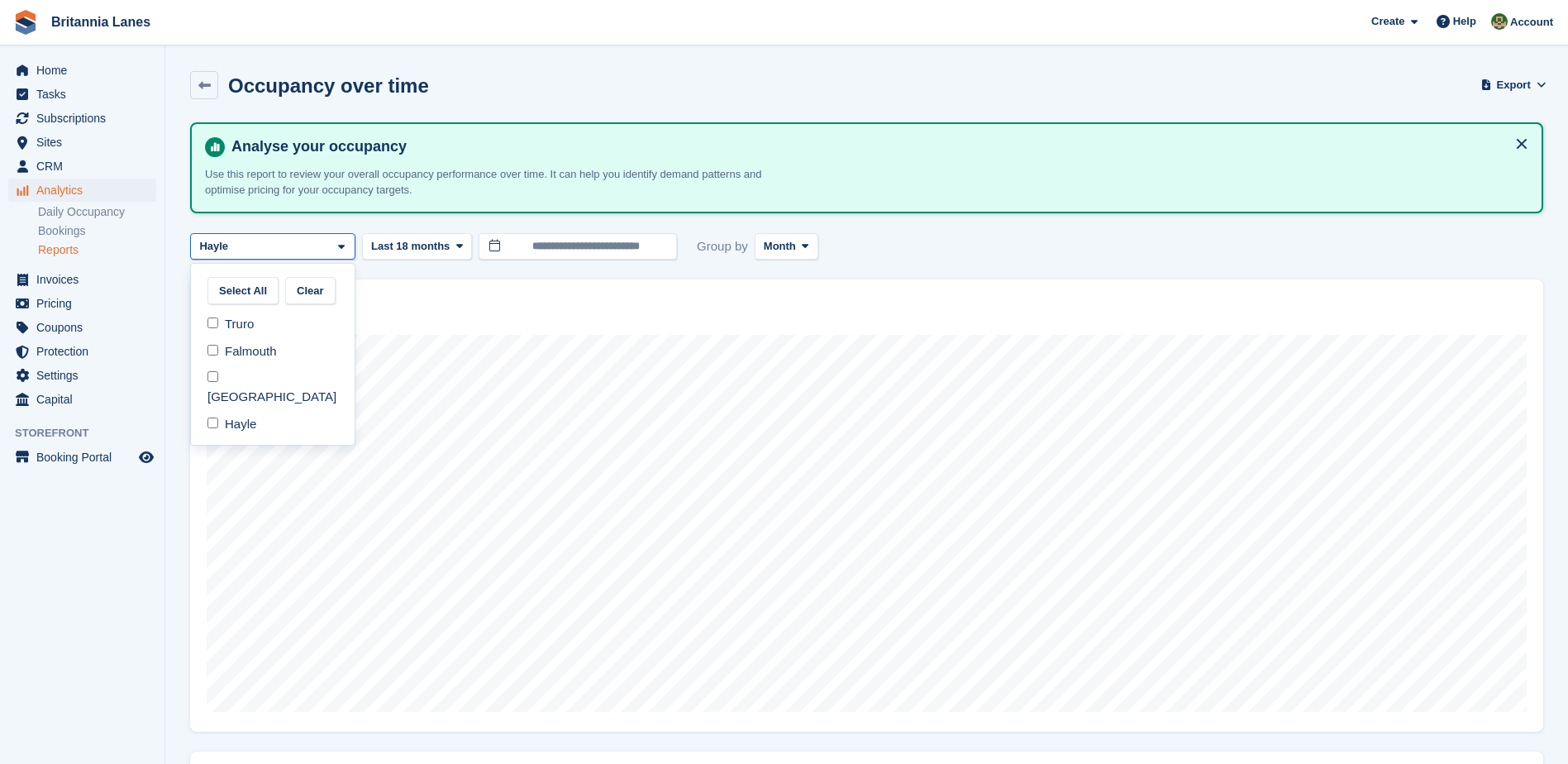
click at [275, 343] on div "Falmouth" at bounding box center [272, 351] width 151 height 27
click at [257, 412] on div "Hayle" at bounding box center [272, 425] width 151 height 27
select select "***"
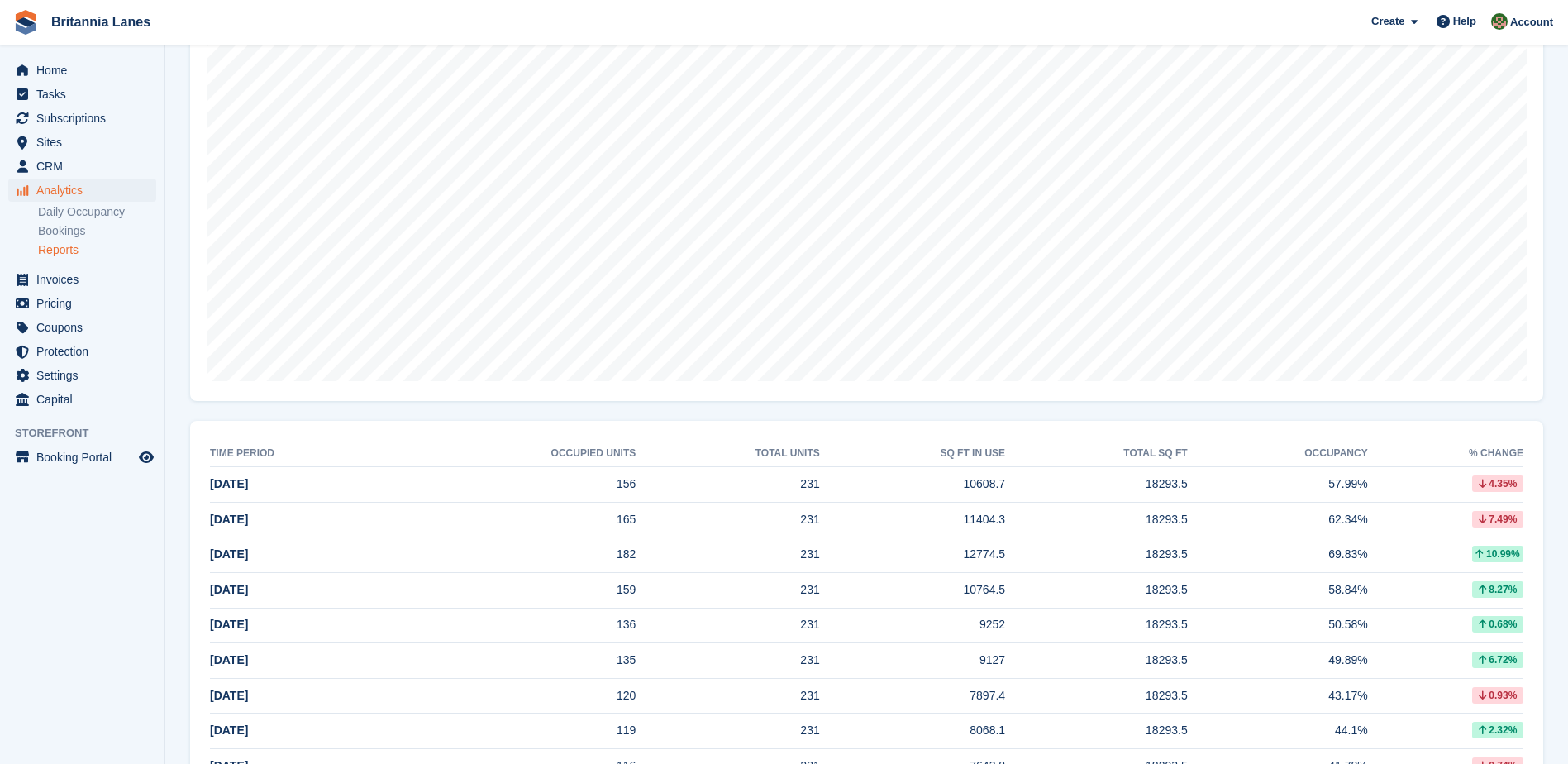
scroll to position [662, 0]
